Goal: Check status: Check status

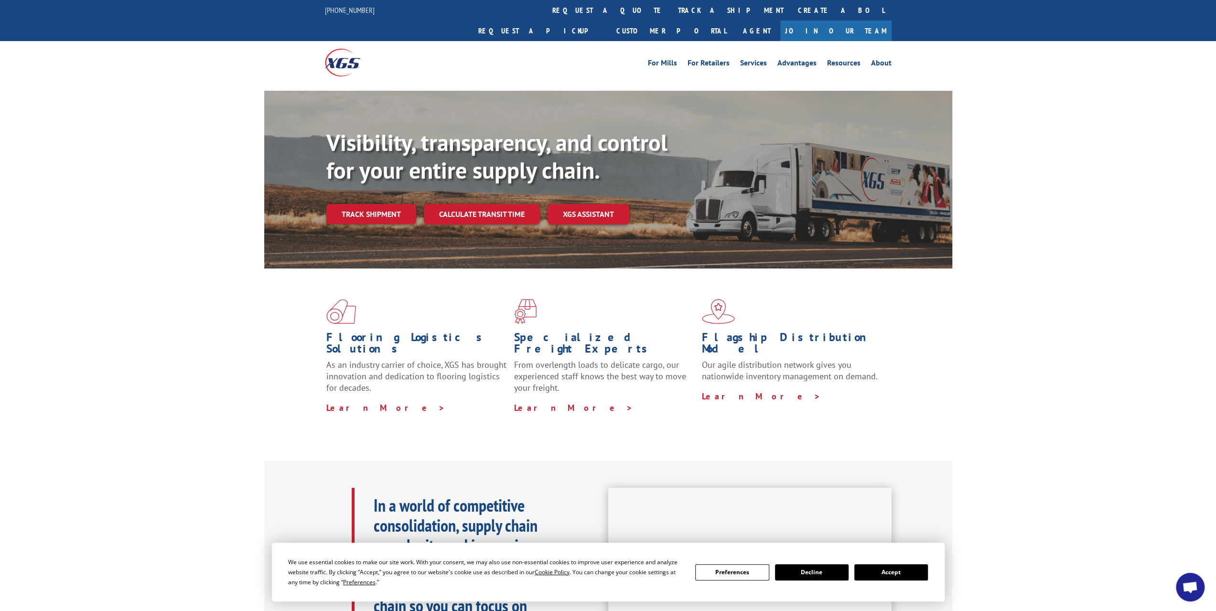
click at [351, 204] on link "Track shipment" at bounding box center [371, 214] width 90 height 20
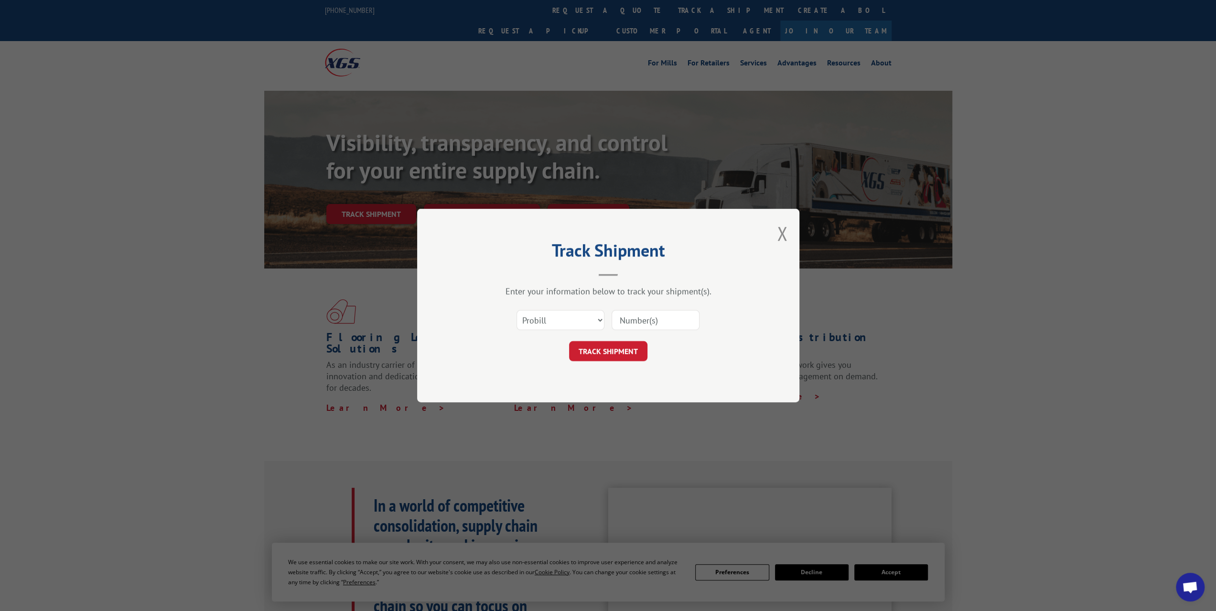
click at [654, 318] on input at bounding box center [656, 320] width 88 height 20
paste input "268037"
type input "268037"
click at [623, 354] on button "TRACK SHIPMENT" at bounding box center [608, 351] width 78 height 20
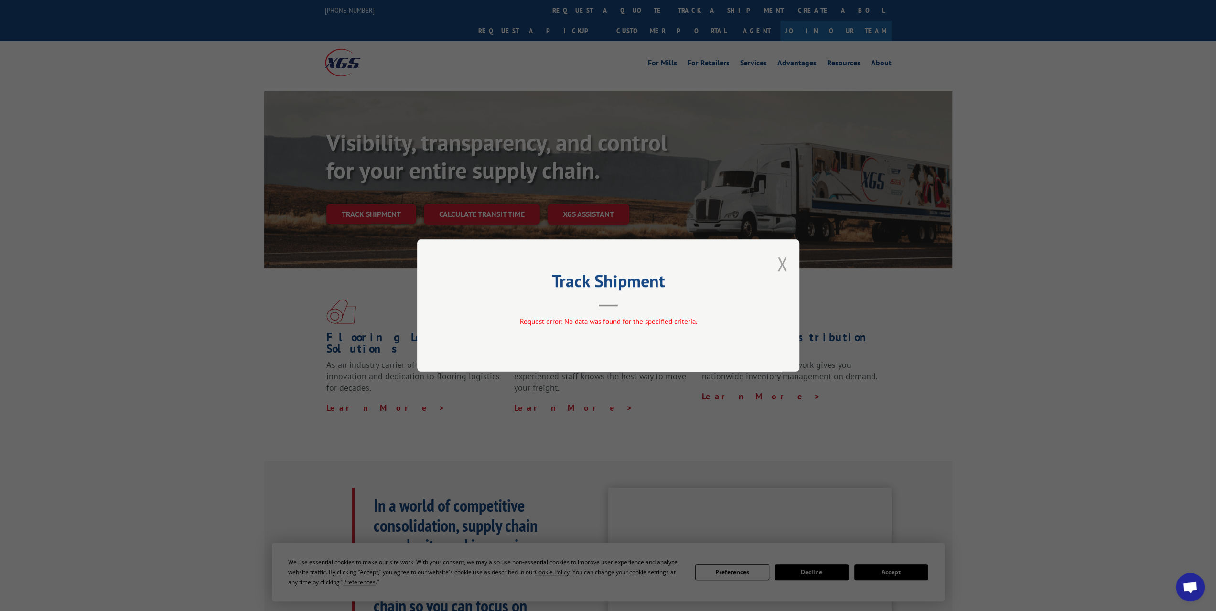
click at [779, 263] on button "Close modal" at bounding box center [782, 263] width 11 height 25
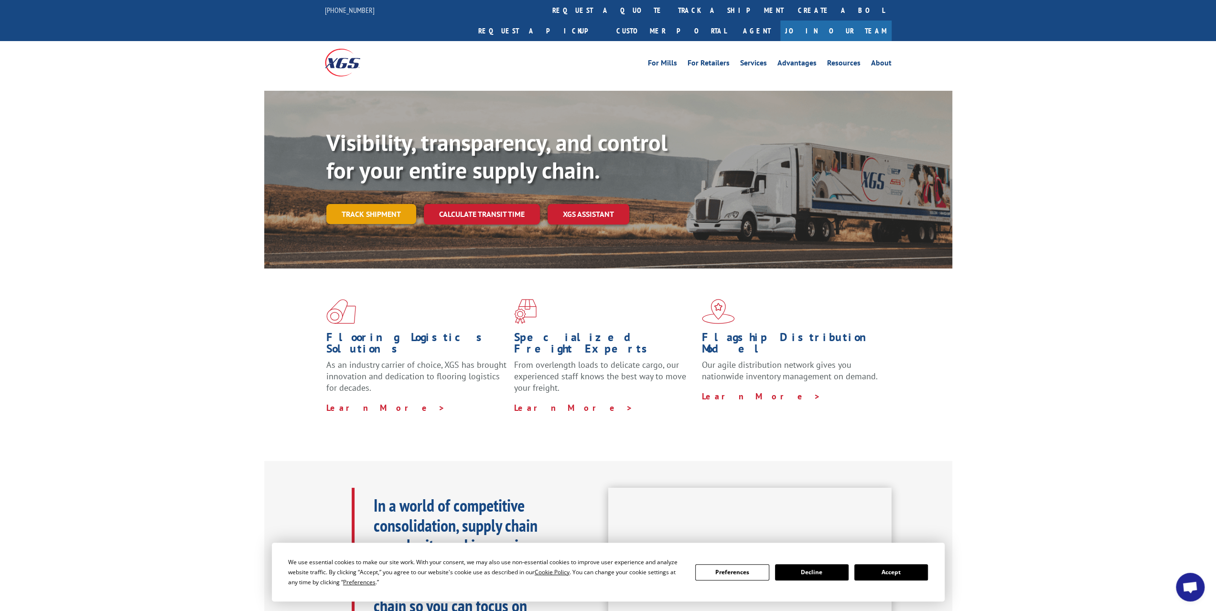
click at [389, 204] on link "Track shipment" at bounding box center [371, 214] width 90 height 20
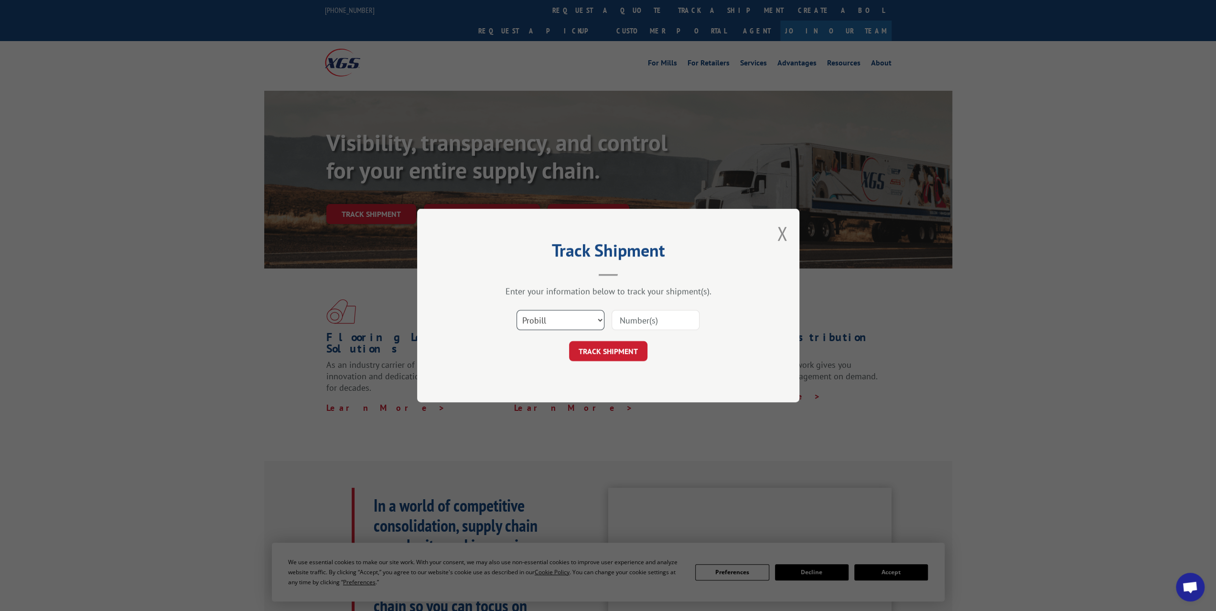
click at [599, 315] on select "Select category... Probill BOL PO" at bounding box center [561, 320] width 88 height 20
select select "bol"
click at [517, 310] on select "Select category... Probill BOL PO" at bounding box center [561, 320] width 88 height 20
click at [631, 322] on input at bounding box center [656, 320] width 88 height 20
paste input "268037"
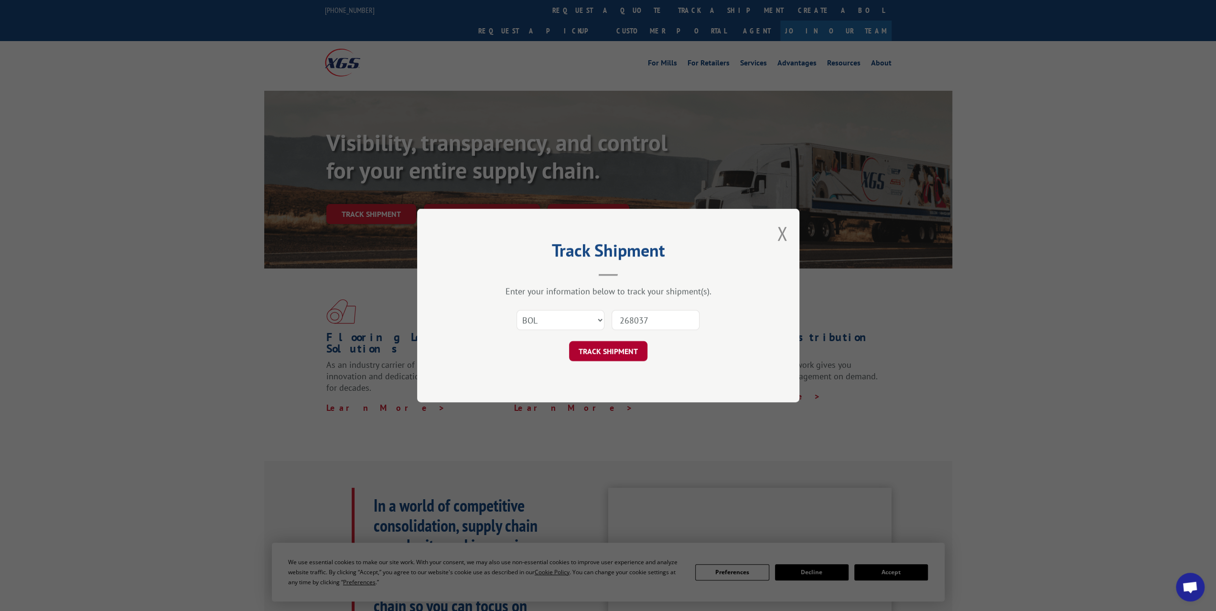
type input "268037"
click at [618, 350] on button "TRACK SHIPMENT" at bounding box center [608, 351] width 78 height 20
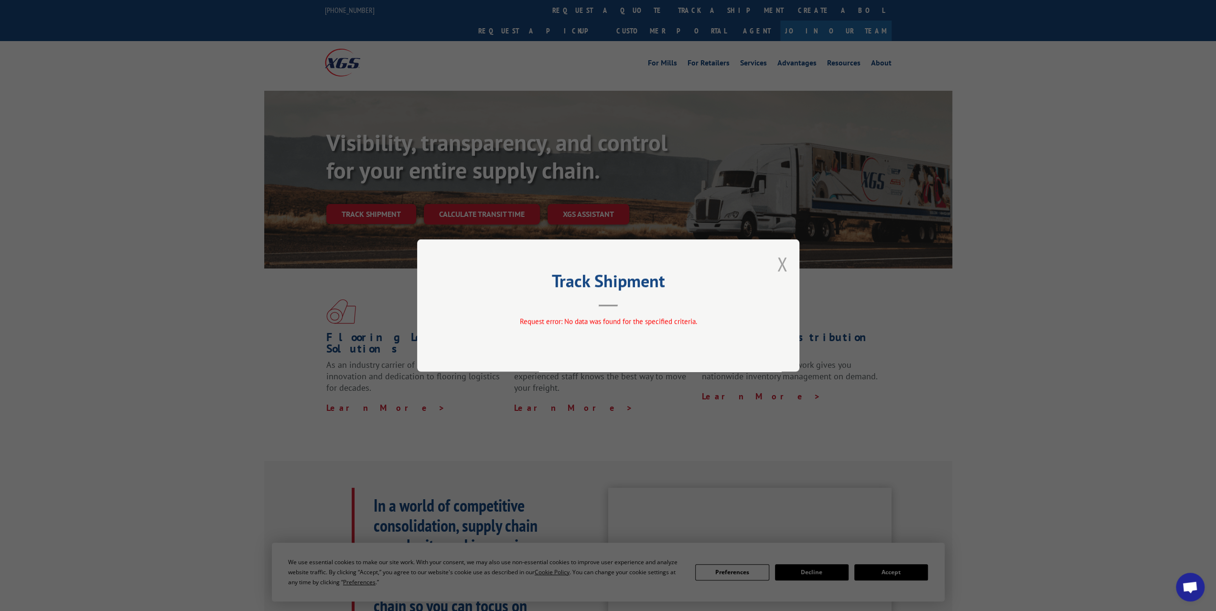
click at [782, 268] on button "Close modal" at bounding box center [782, 263] width 11 height 25
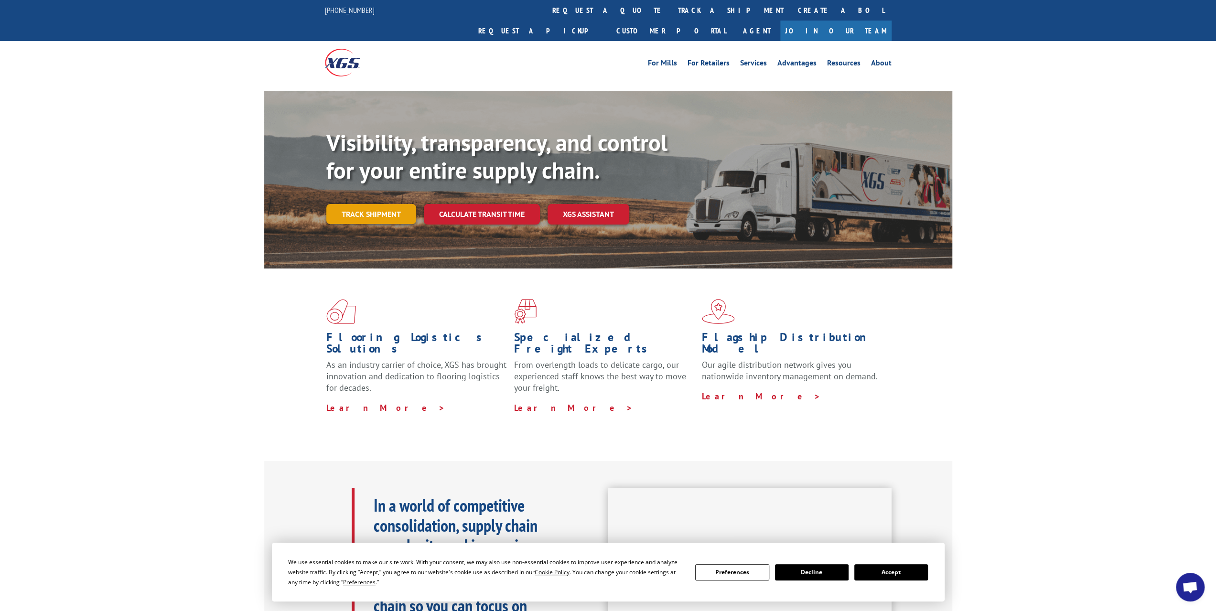
click at [382, 204] on link "Track shipment" at bounding box center [371, 214] width 90 height 20
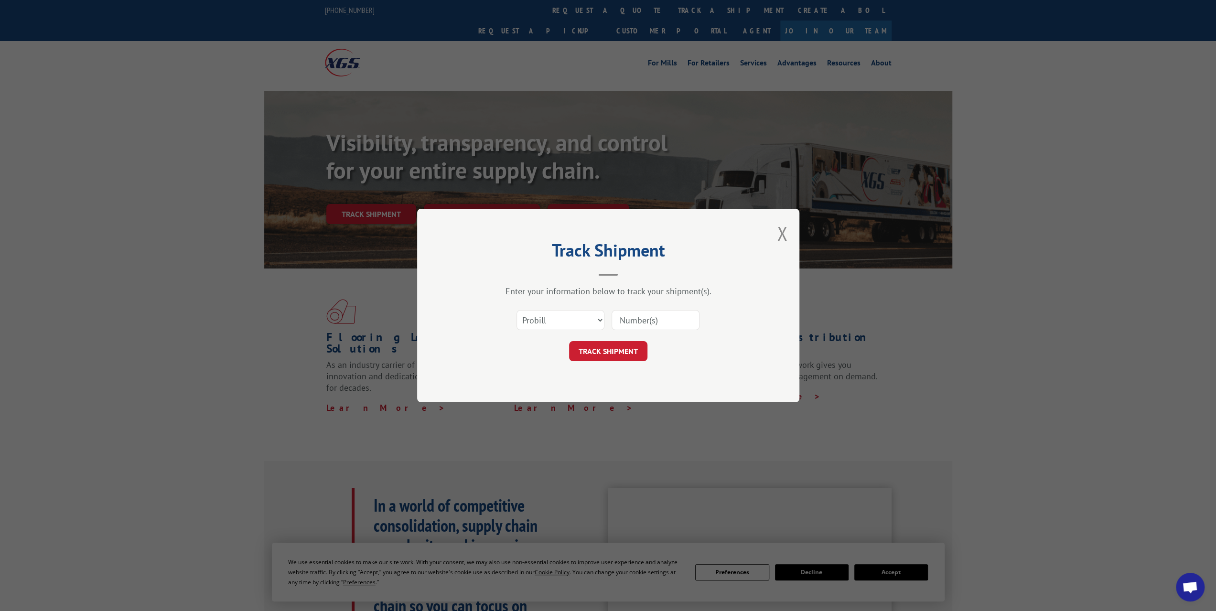
click at [627, 321] on input at bounding box center [656, 320] width 88 height 20
paste input "268037"
type input "268037"
click at [631, 355] on button "TRACK SHIPMENT" at bounding box center [608, 351] width 78 height 20
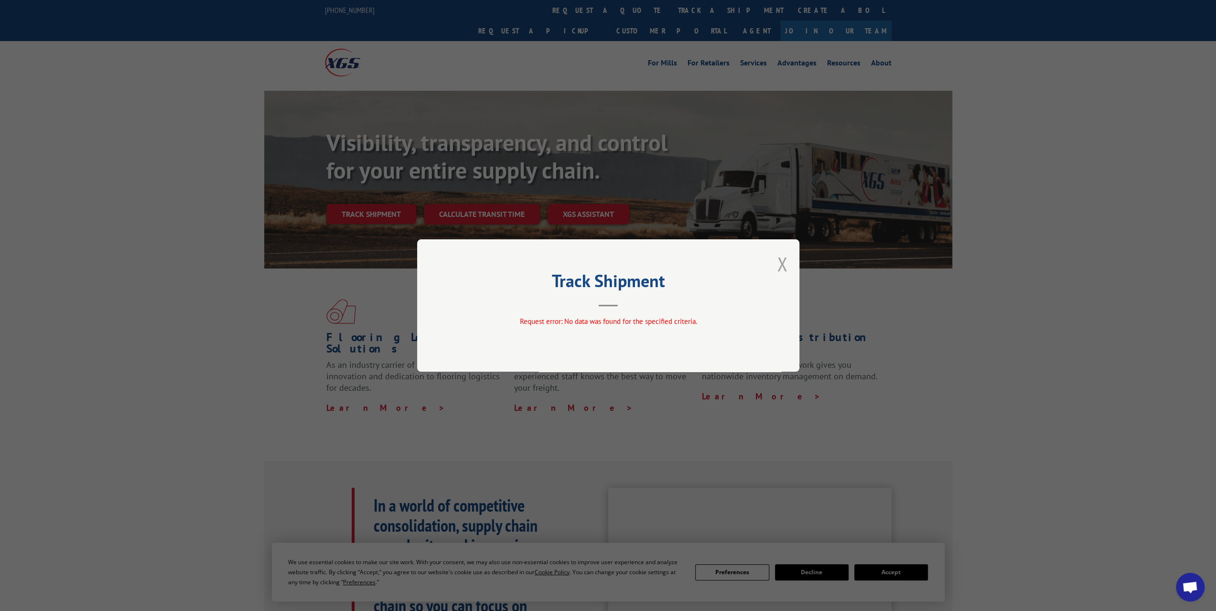
click at [781, 267] on button "Close modal" at bounding box center [782, 263] width 11 height 25
